Goal: Information Seeking & Learning: Learn about a topic

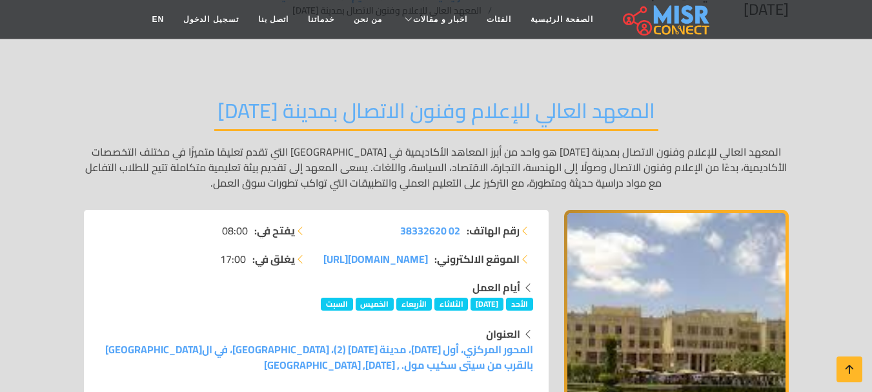
scroll to position [258, 0]
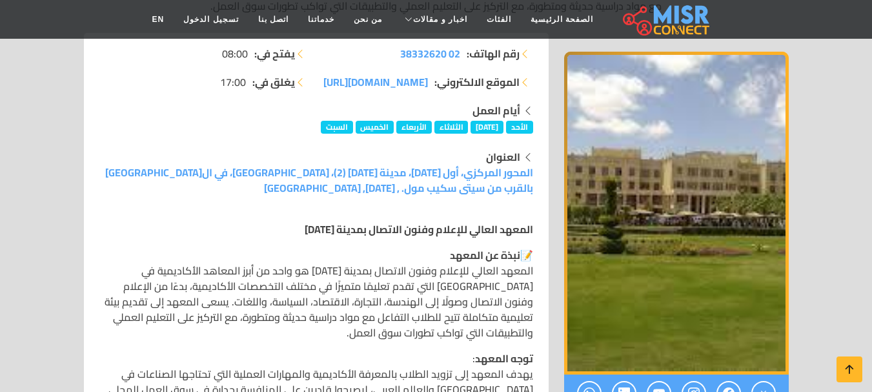
click at [446, 283] on p "📝 نبذة عن المعهد المعهد العالي للإعلام وفنون الاتصال بمدينة [DATE] هو واحد من أ…" at bounding box center [316, 293] width 434 height 93
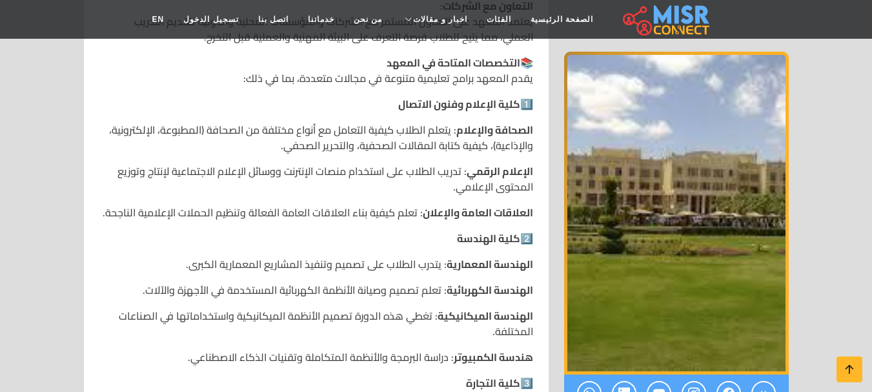
scroll to position [761, 0]
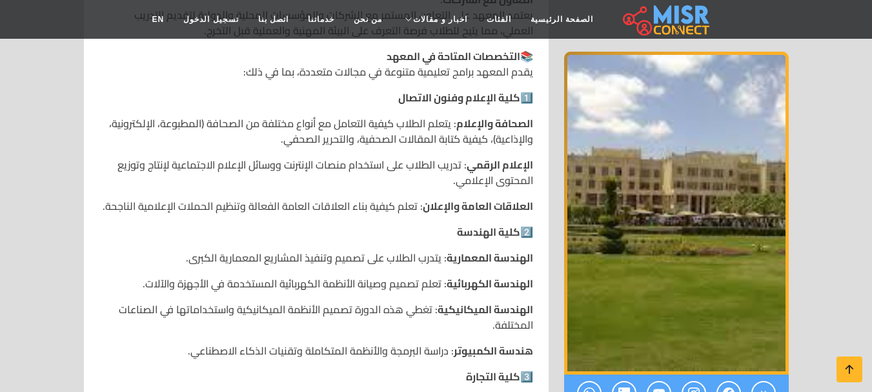
click at [441, 166] on p "الإعلام الرقمي : تدريب الطلاب على استخدام منصات الإنترنت ووسائل الإعلام الاجتما…" at bounding box center [316, 172] width 434 height 31
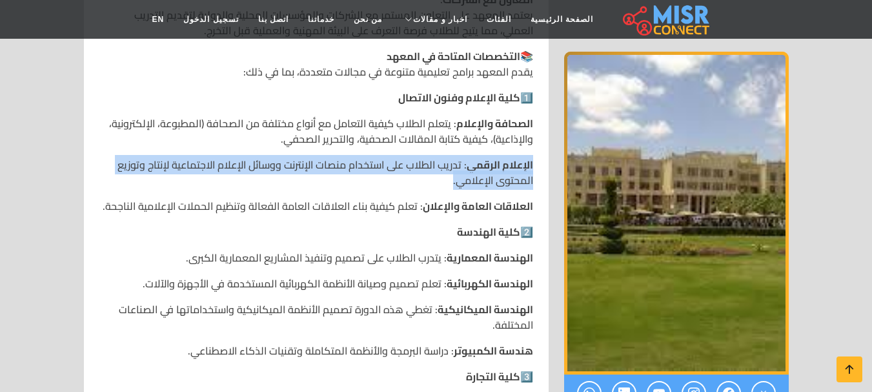
click at [441, 166] on p "الإعلام الرقمي : تدريب الطلاب على استخدام منصات الإنترنت ووسائل الإعلام الاجتما…" at bounding box center [316, 172] width 434 height 31
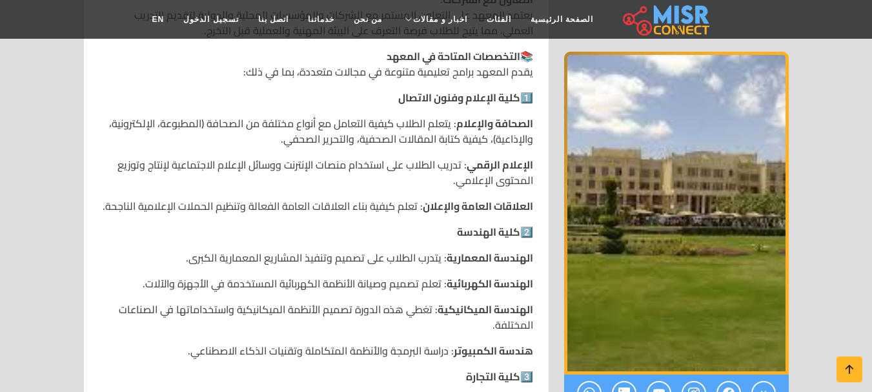
click at [451, 139] on p "الصحافة والإعلام : يتعلم الطلاب كيفية التعامل مع أنواع مختلفة من الصحافة (المطب…" at bounding box center [316, 130] width 434 height 31
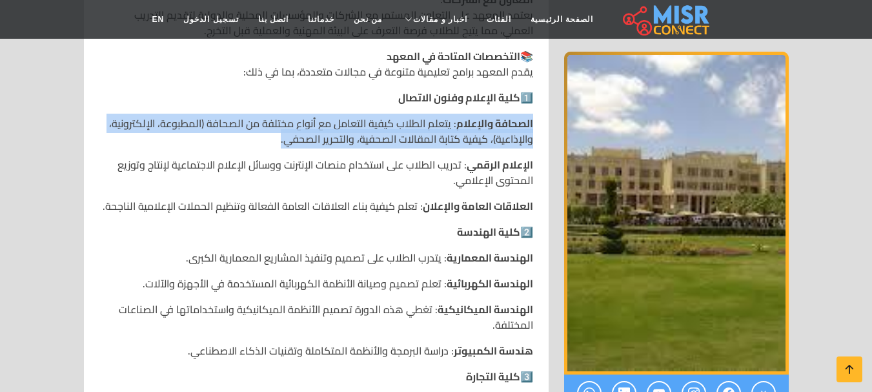
click at [451, 138] on p "الصحافة والإعلام : يتعلم الطلاب كيفية التعامل مع أنواع مختلفة من الصحافة (المطب…" at bounding box center [316, 130] width 434 height 31
click at [395, 137] on p "الصحافة والإعلام : يتعلم الطلاب كيفية التعامل مع أنواع مختلفة من الصحافة (المطب…" at bounding box center [316, 130] width 434 height 31
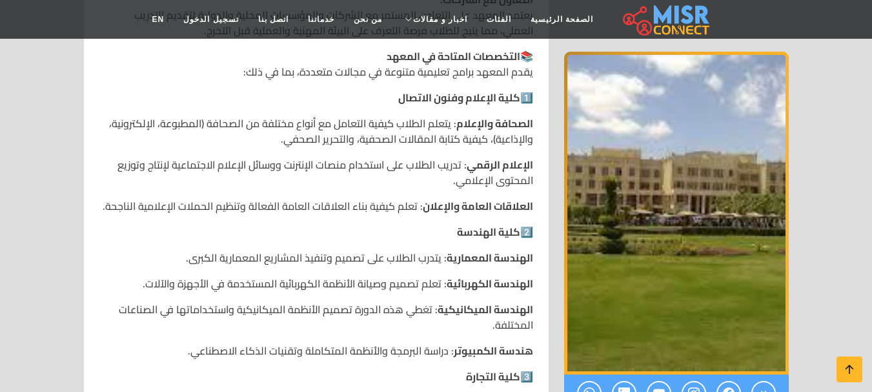
click at [395, 132] on p "الصحافة والإعلام : يتعلم الطلاب كيفية التعامل مع أنواع مختلفة من الصحافة (المطب…" at bounding box center [316, 130] width 434 height 31
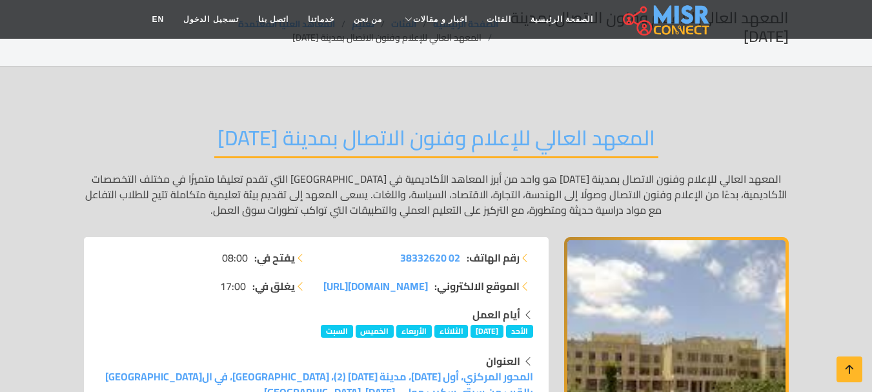
scroll to position [52, 0]
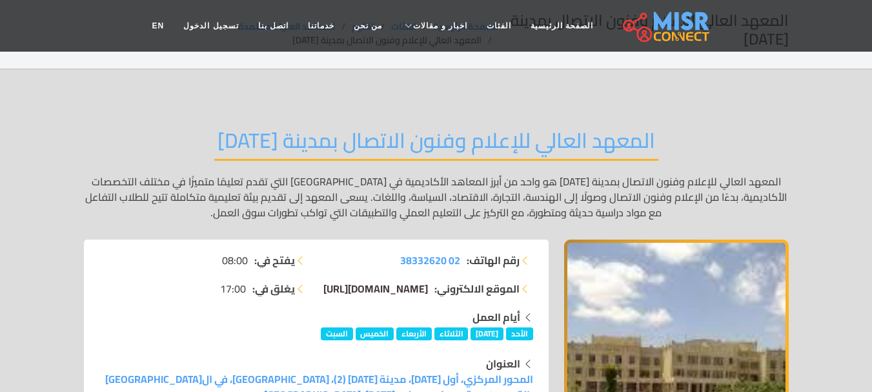
click at [390, 288] on span "[DOMAIN_NAME][URL]" at bounding box center [375, 288] width 105 height 19
